Goal: Feedback & Contribution: Leave review/rating

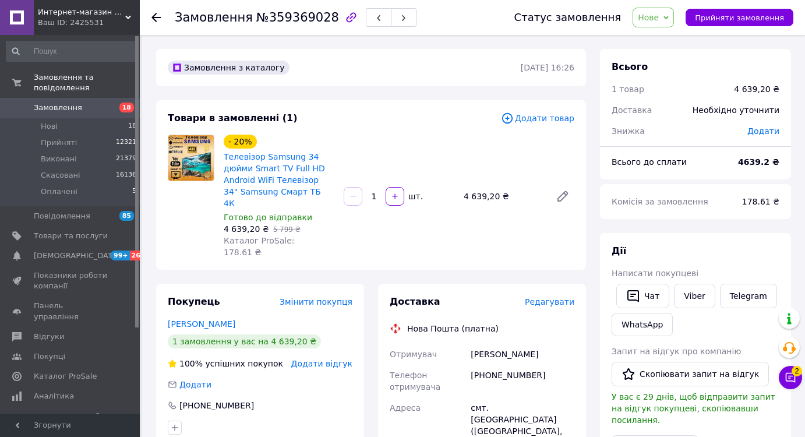
scroll to position [418, 0]
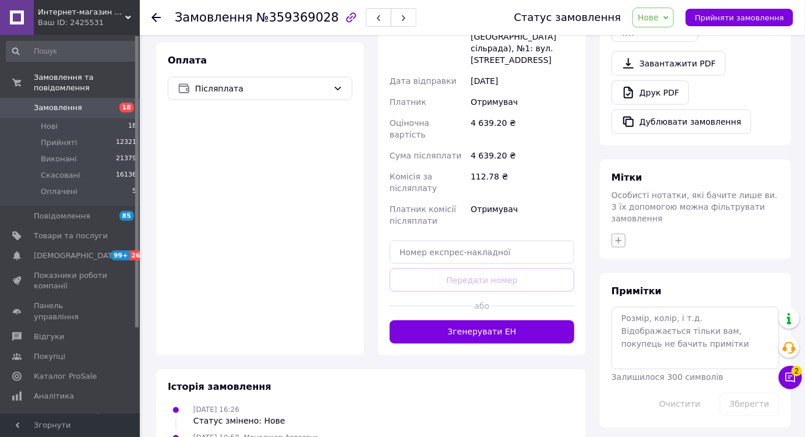
click at [623, 236] on icon "button" at bounding box center [618, 240] width 9 height 9
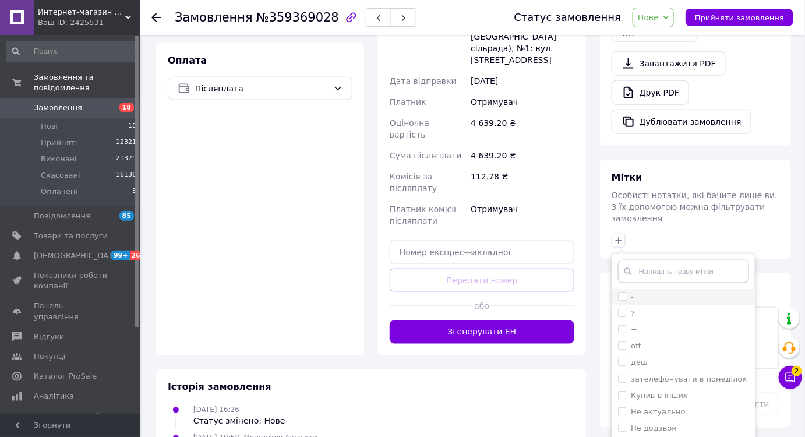
click at [630, 292] on label "-" at bounding box center [626, 297] width 16 height 10
click at [626, 292] on input "-" at bounding box center [622, 296] width 8 height 8
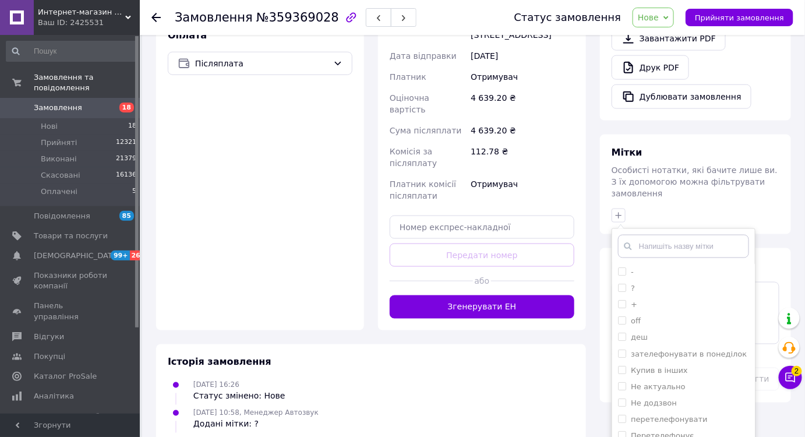
scroll to position [456, 0]
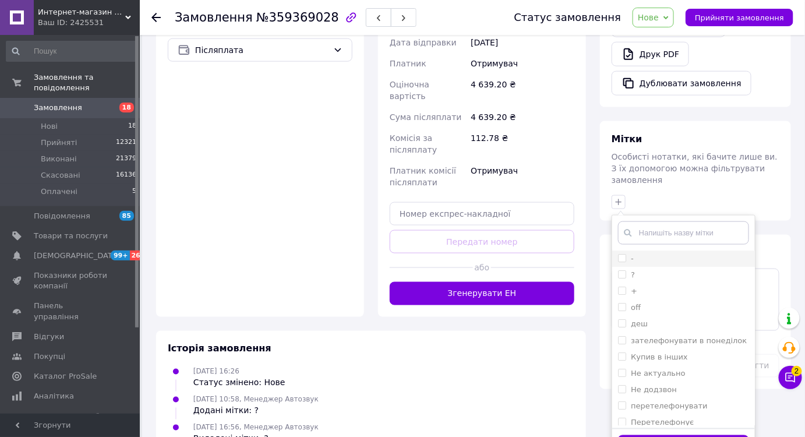
click at [638, 253] on div "-" at bounding box center [683, 258] width 131 height 10
checkbox input "true"
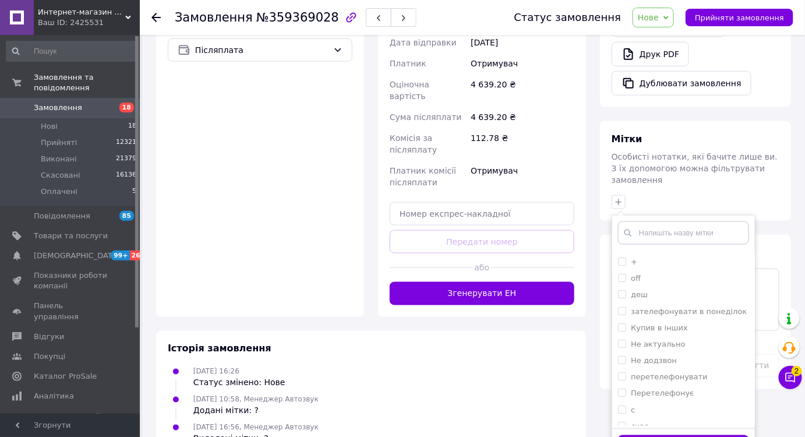
scroll to position [65, 0]
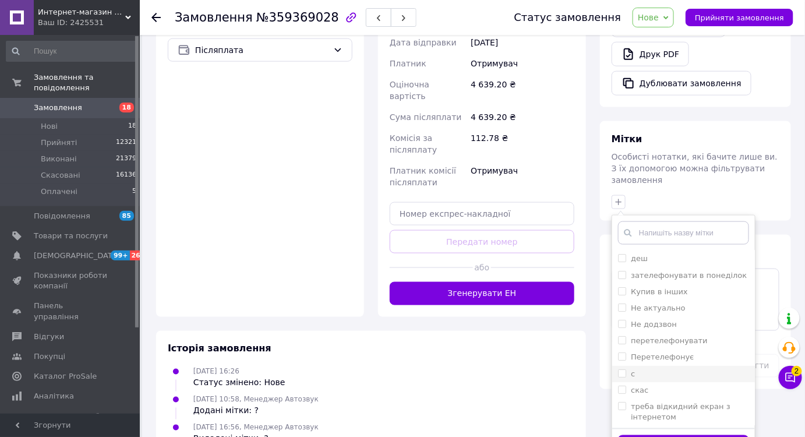
click at [655, 369] on div "с" at bounding box center [683, 374] width 131 height 10
checkbox input "true"
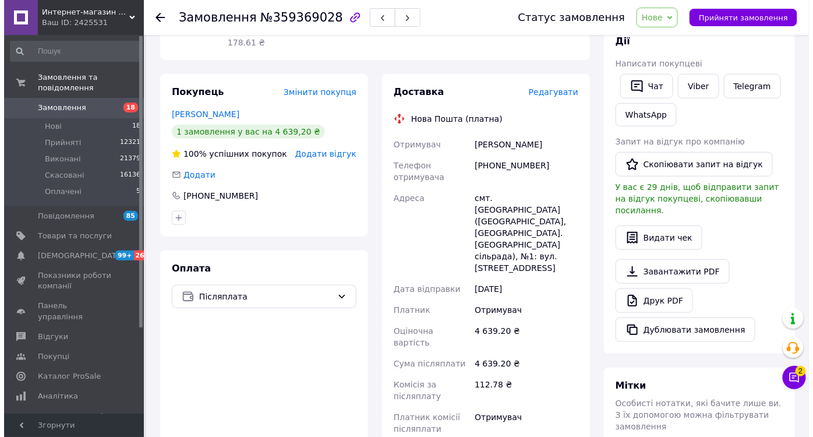
scroll to position [153, 0]
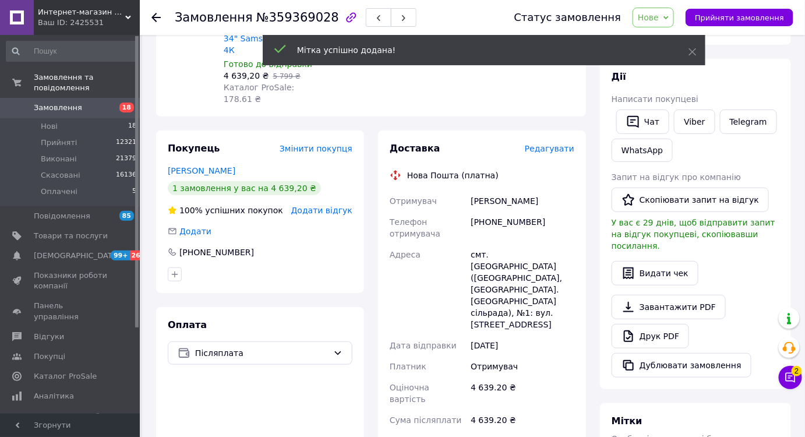
click at [339, 206] on span "Додати відгук" at bounding box center [321, 210] width 61 height 9
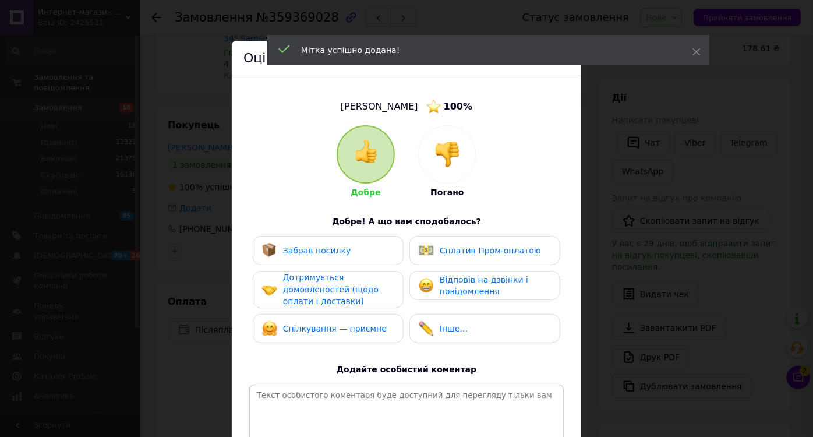
drag, startPoint x: 419, startPoint y: 144, endPoint x: 420, endPoint y: 150, distance: 5.9
click at [419, 144] on div at bounding box center [447, 154] width 57 height 57
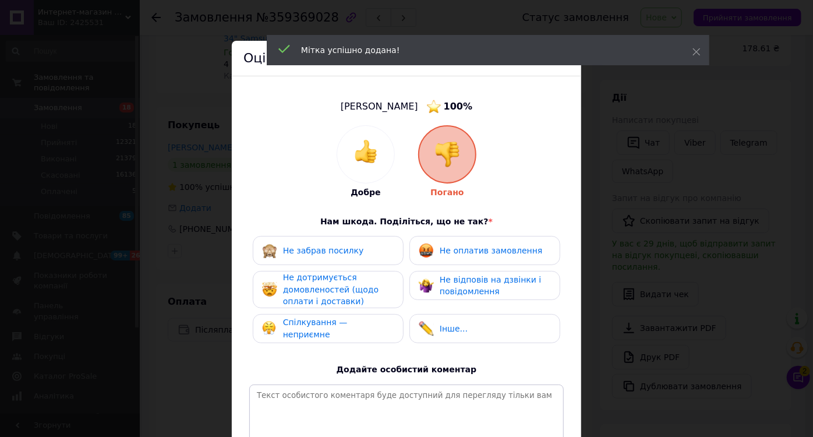
drag, startPoint x: 449, startPoint y: 250, endPoint x: 444, endPoint y: 270, distance: 20.9
click at [443, 255] on span "Не оплатив замовлення" at bounding box center [491, 250] width 103 height 9
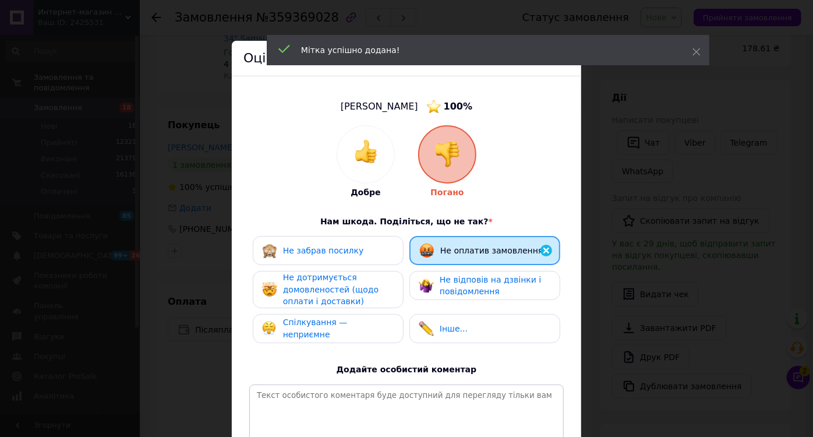
click at [447, 282] on span "Не відповів на дзвінки і повідомлення" at bounding box center [490, 286] width 101 height 22
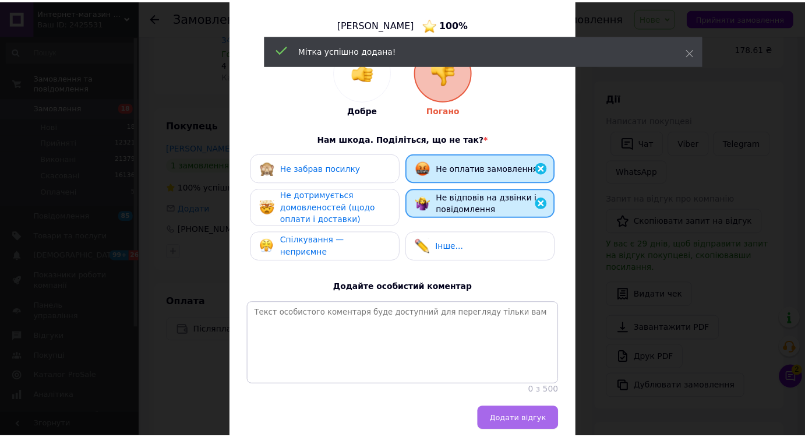
scroll to position [141, 0]
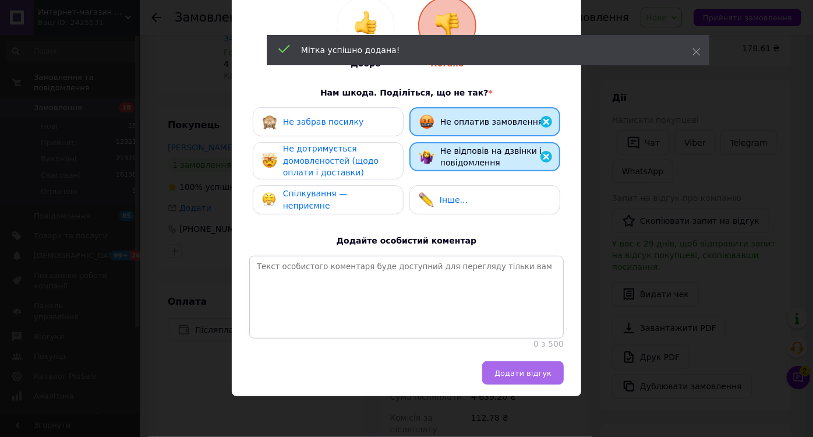
click at [507, 386] on div "Додати відгук" at bounding box center [407, 378] width 350 height 35
click at [507, 380] on button "Додати відгук" at bounding box center [523, 372] width 82 height 23
click at [511, 378] on div "Додати відгук" at bounding box center [404, 372] width 320 height 23
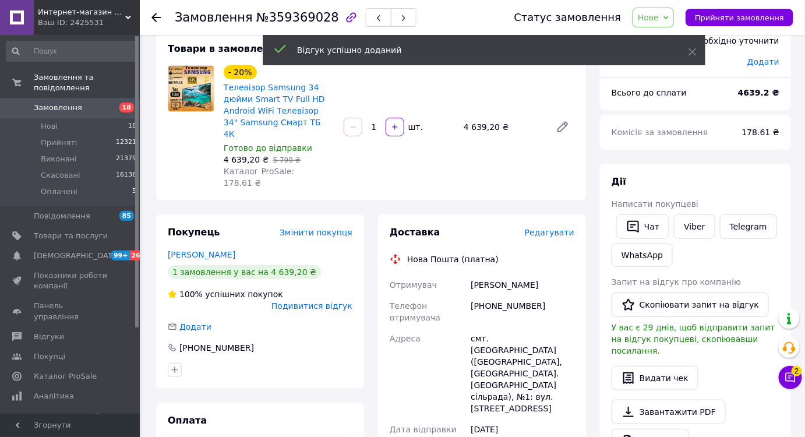
scroll to position [0, 0]
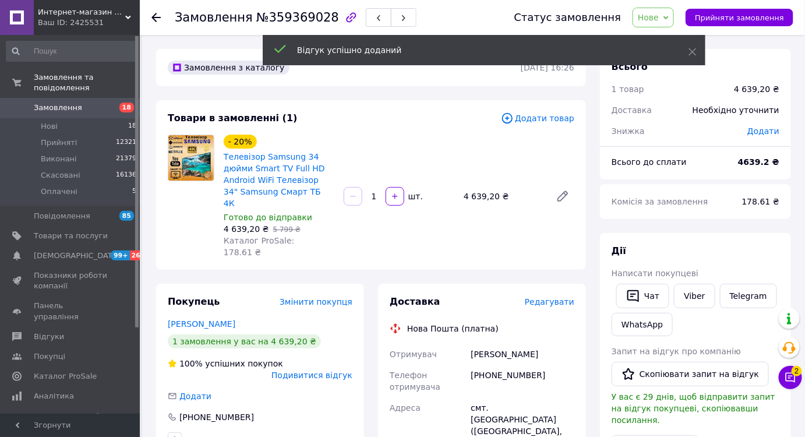
click at [341, 21] on button "button" at bounding box center [351, 18] width 20 height 20
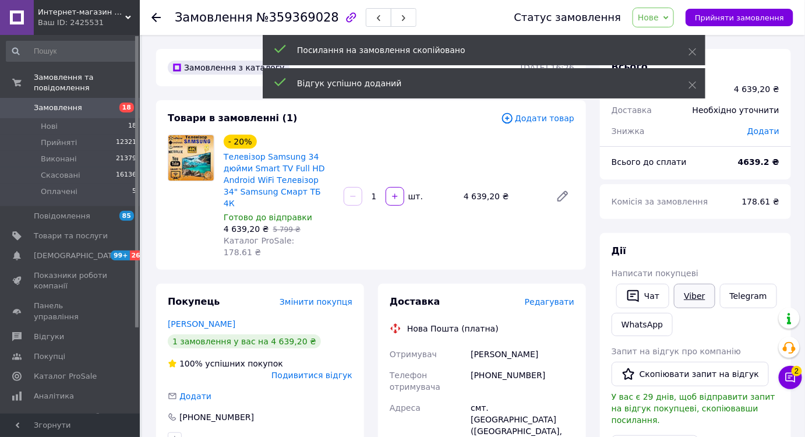
click at [684, 295] on link "Viber" at bounding box center [694, 296] width 41 height 24
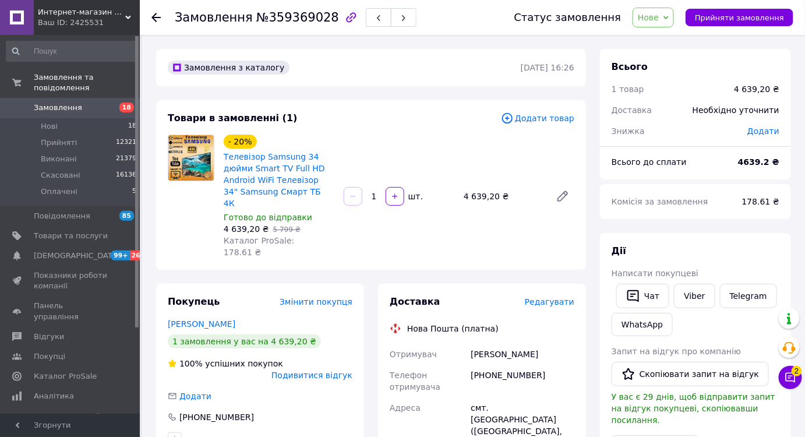
click at [558, 423] on div "смт. [GEOGRAPHIC_DATA] ([GEOGRAPHIC_DATA], [GEOGRAPHIC_DATA]. [GEOGRAPHIC_DATA]…" at bounding box center [522, 442] width 108 height 91
